Goal: Task Accomplishment & Management: Manage account settings

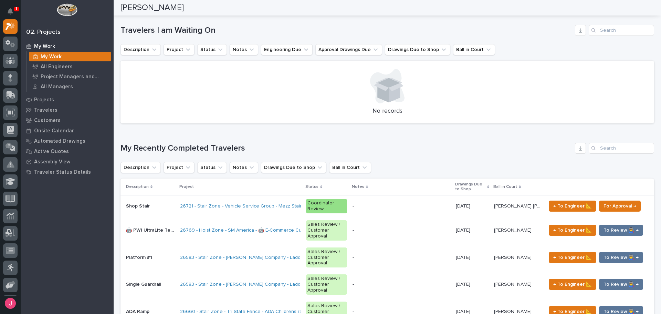
scroll to position [276, 0]
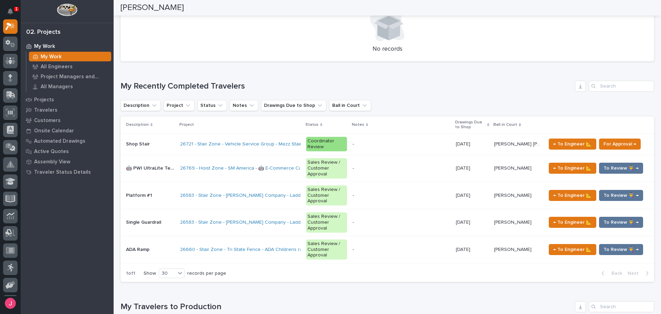
click at [294, 39] on div at bounding box center [387, 24] width 517 height 34
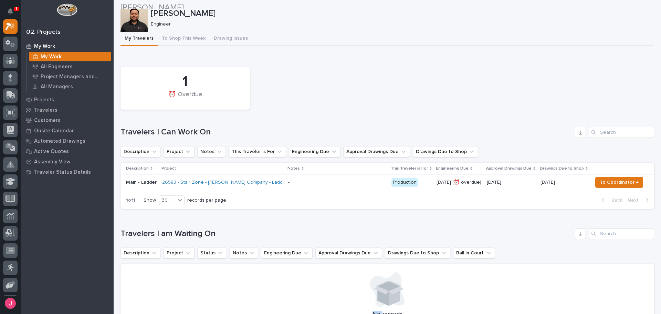
scroll to position [0, 0]
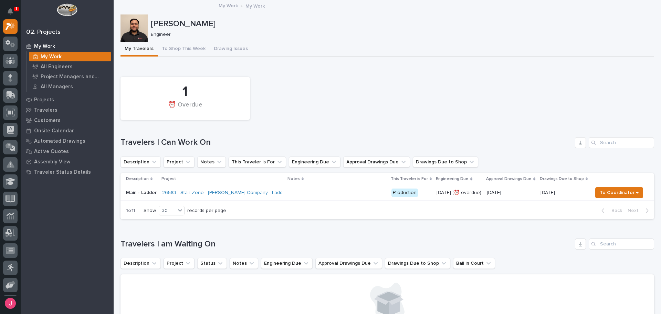
click at [346, 85] on div "1 ⏰ Overdue" at bounding box center [387, 98] width 541 height 50
click at [8, 10] on icon "Notifications" at bounding box center [11, 11] width 6 height 6
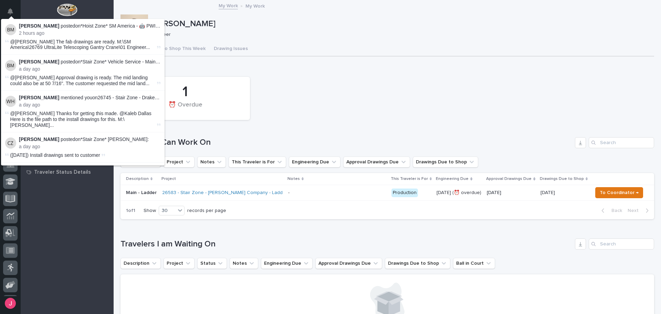
drag, startPoint x: 337, startPoint y: 73, endPoint x: 323, endPoint y: 44, distance: 31.4
click at [337, 73] on div "Loading... Saving… 1 ⏰ Overdue Travelers I Can Work On Description Project Note…" at bounding box center [388, 145] width 534 height 160
